Goal: Information Seeking & Learning: Learn about a topic

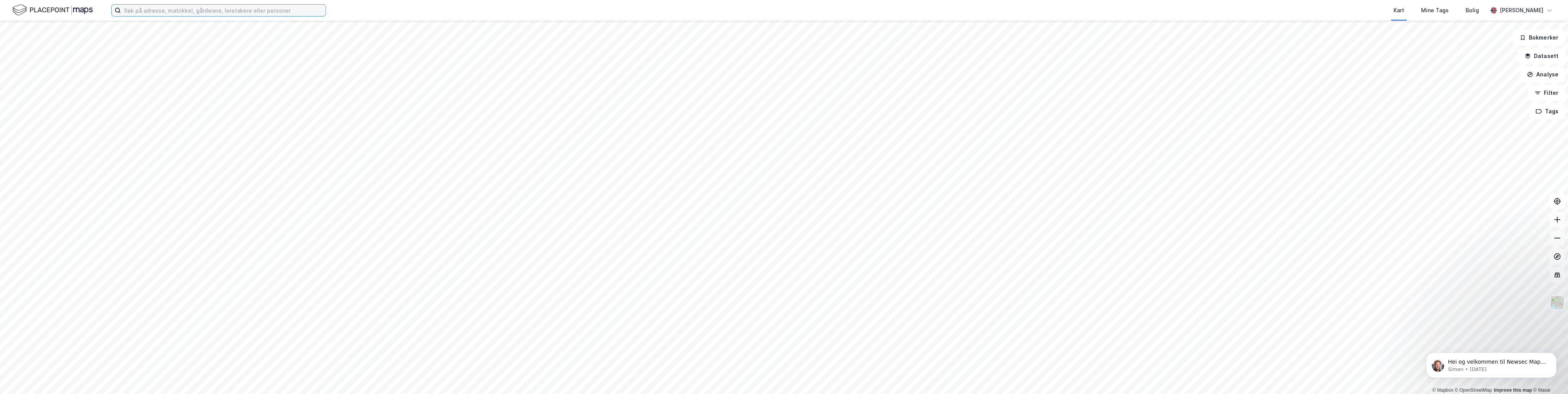
click at [140, 12] on input at bounding box center [223, 10] width 205 height 12
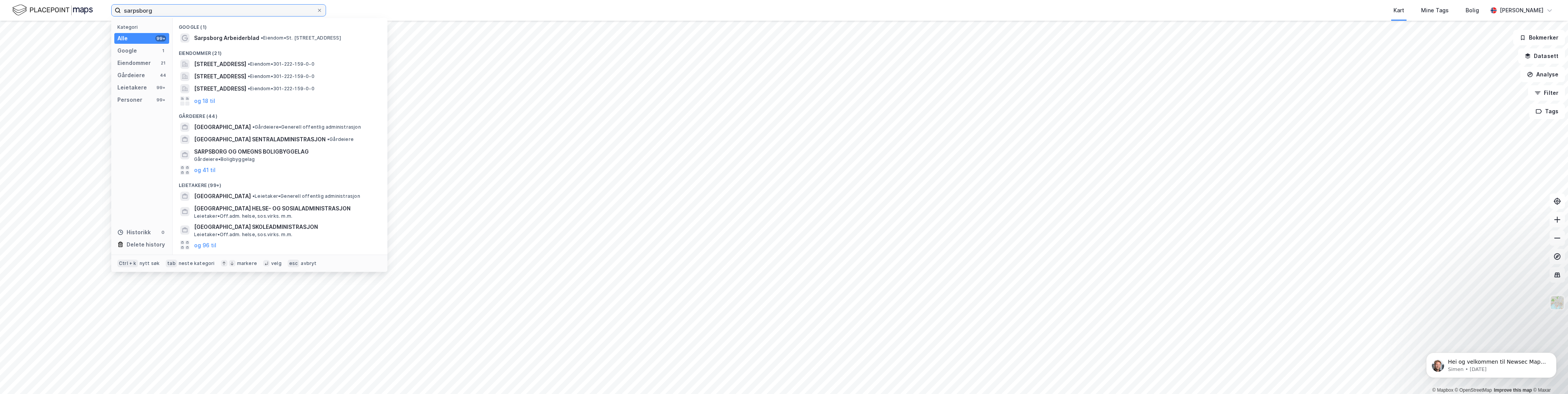
type input "sarpsborg"
click at [206, 38] on span "Sarpsborg" at bounding box center [208, 38] width 29 height 9
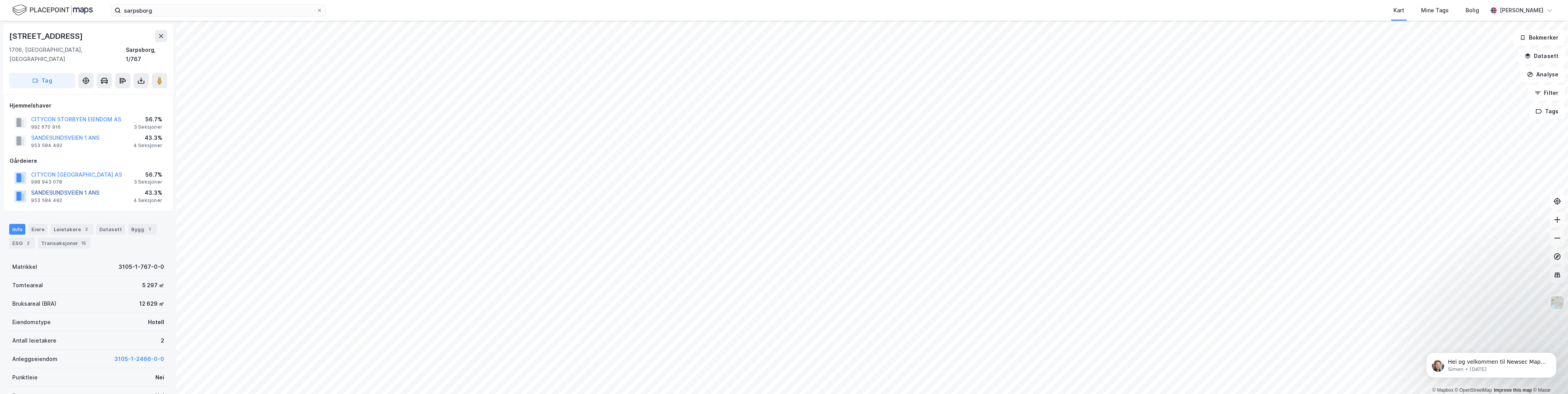
click at [0, 0] on button "SANDESUNDSVEIEN 1 ANS" at bounding box center [0, 0] width 0 height 0
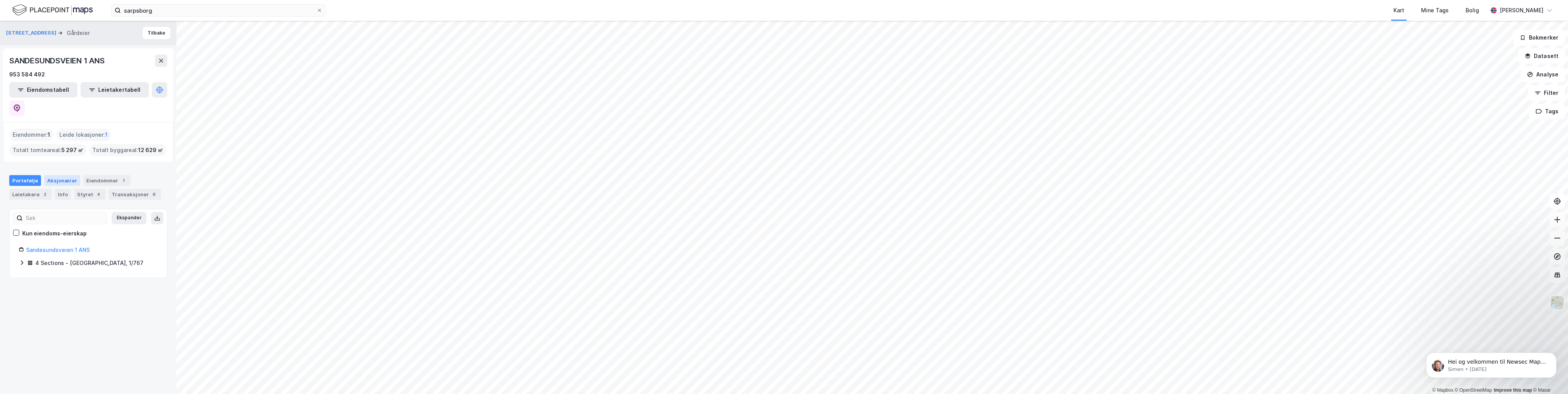
click at [61, 175] on div "Aksjonærer" at bounding box center [61, 180] width 36 height 11
click at [79, 189] on div "Styret 4" at bounding box center [90, 194] width 32 height 11
click at [60, 189] on div "Info" at bounding box center [63, 194] width 16 height 11
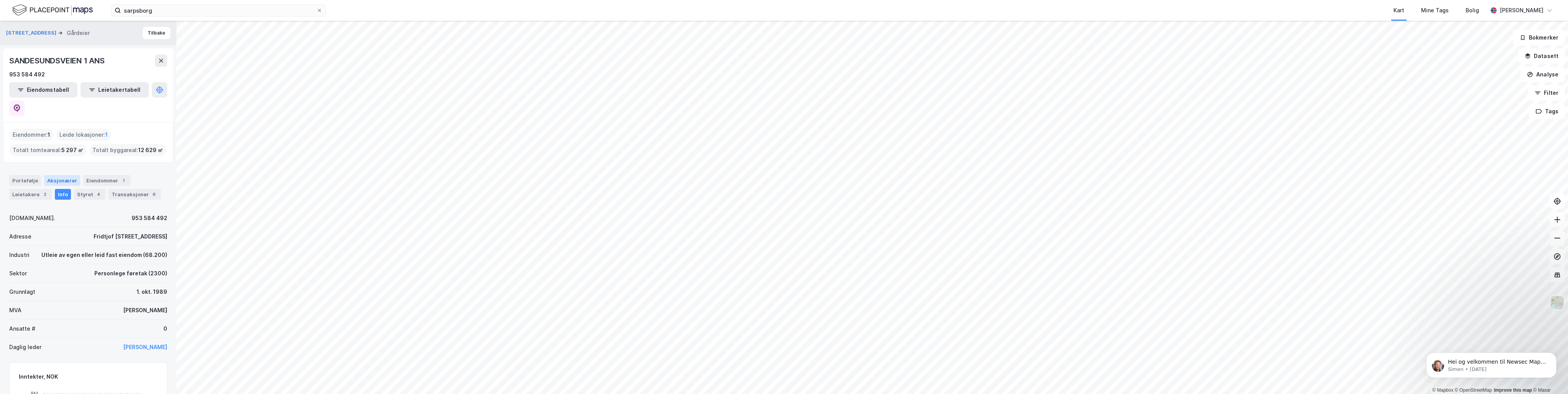
click at [61, 175] on div "Aksjonærer" at bounding box center [61, 180] width 36 height 11
